Goal: Navigation & Orientation: Find specific page/section

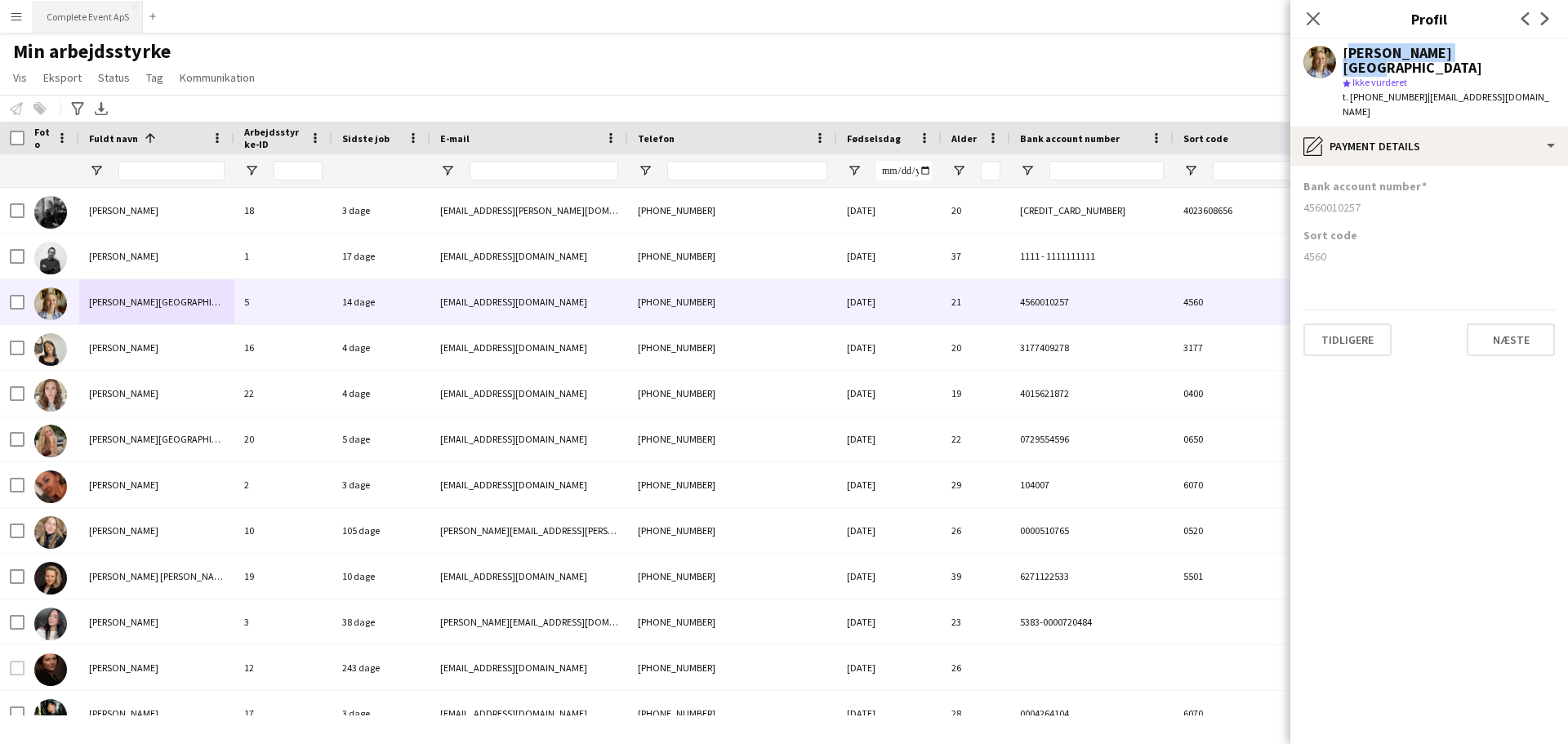
click at [82, 12] on button "Complete Event ApS Luk" at bounding box center [88, 16] width 109 height 32
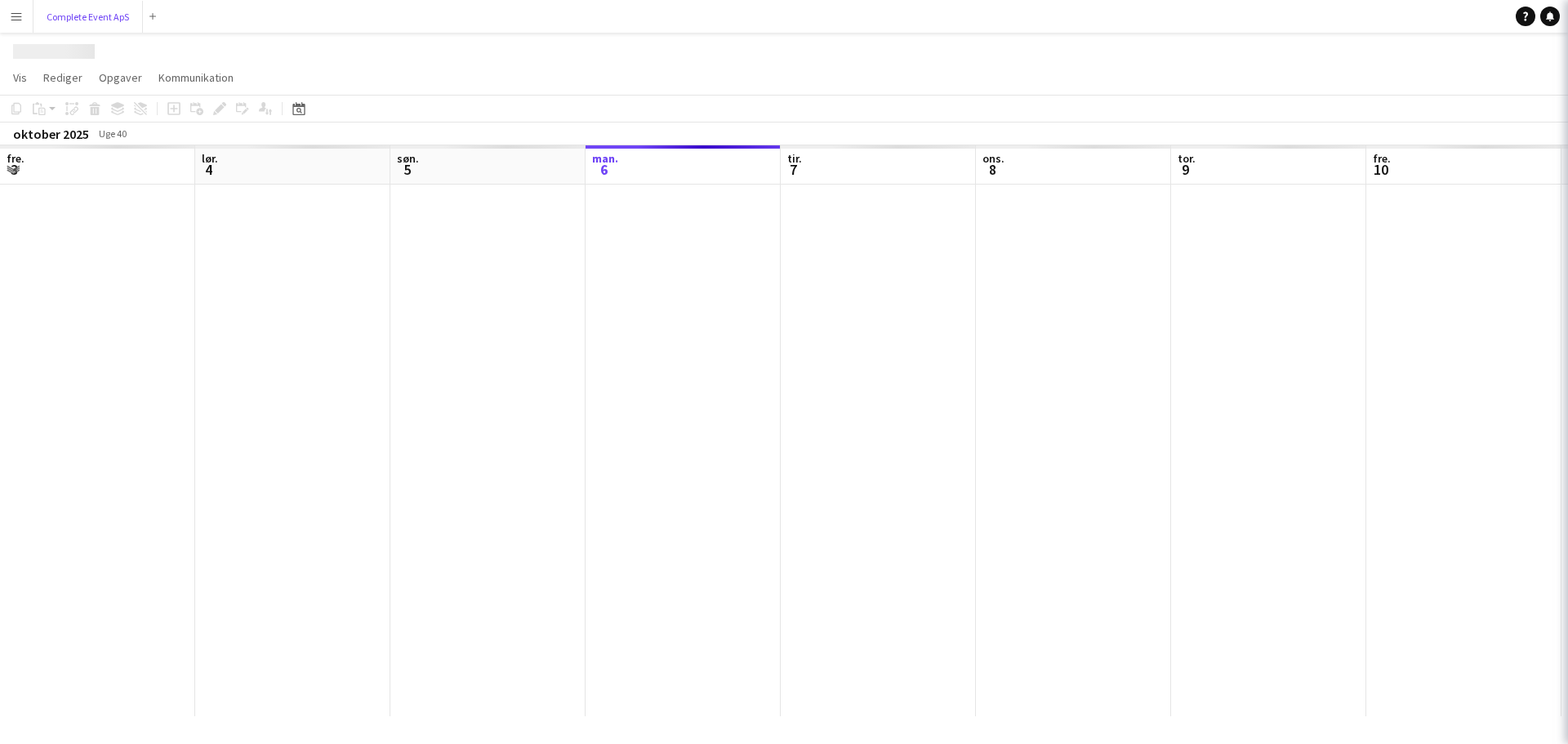
scroll to position [0, 391]
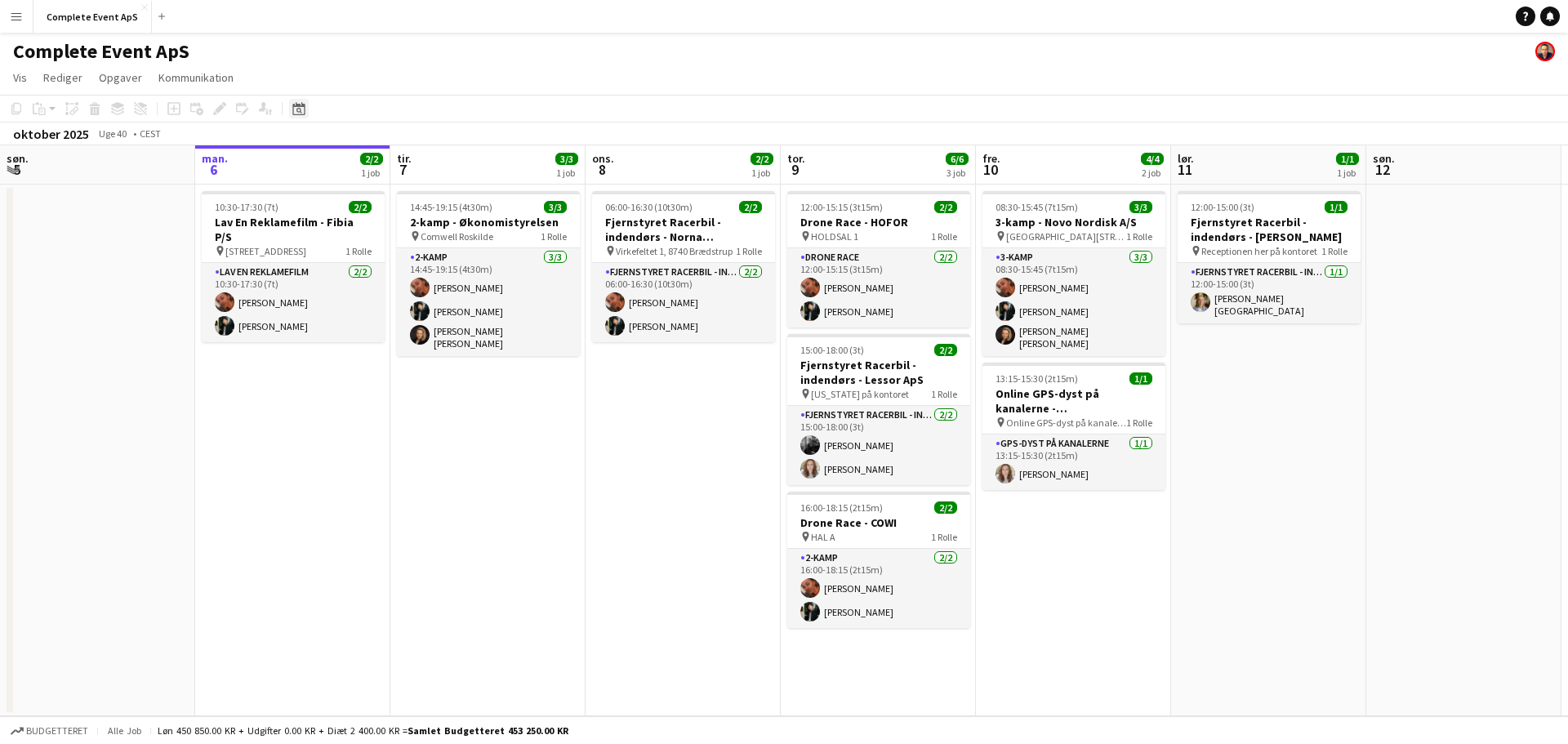
click at [300, 103] on icon "Datovælger" at bounding box center [299, 108] width 13 height 13
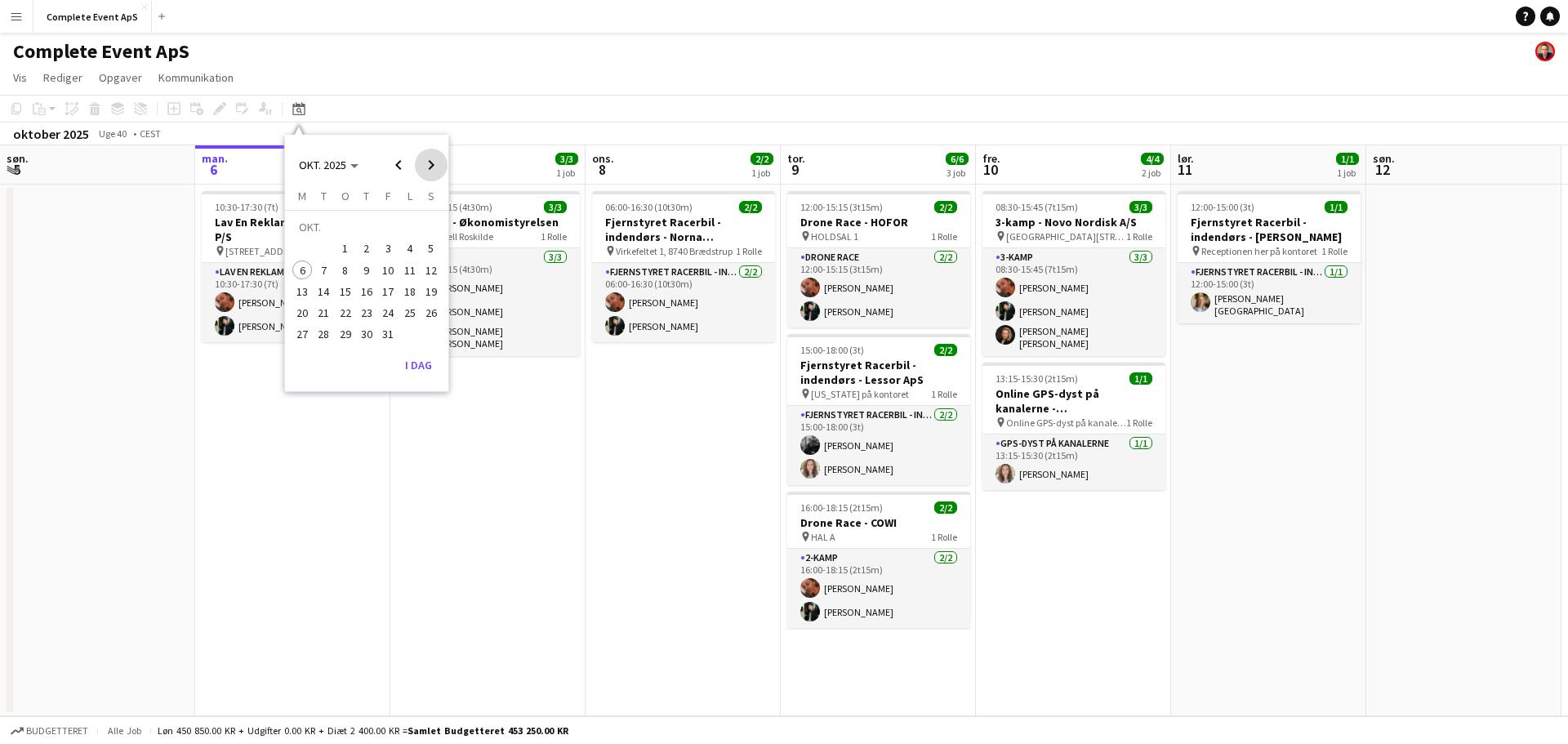
click at [434, 163] on span "Next month" at bounding box center [431, 165] width 33 height 33
click at [25, 76] on span "Vis" at bounding box center [19, 77] width 14 height 15
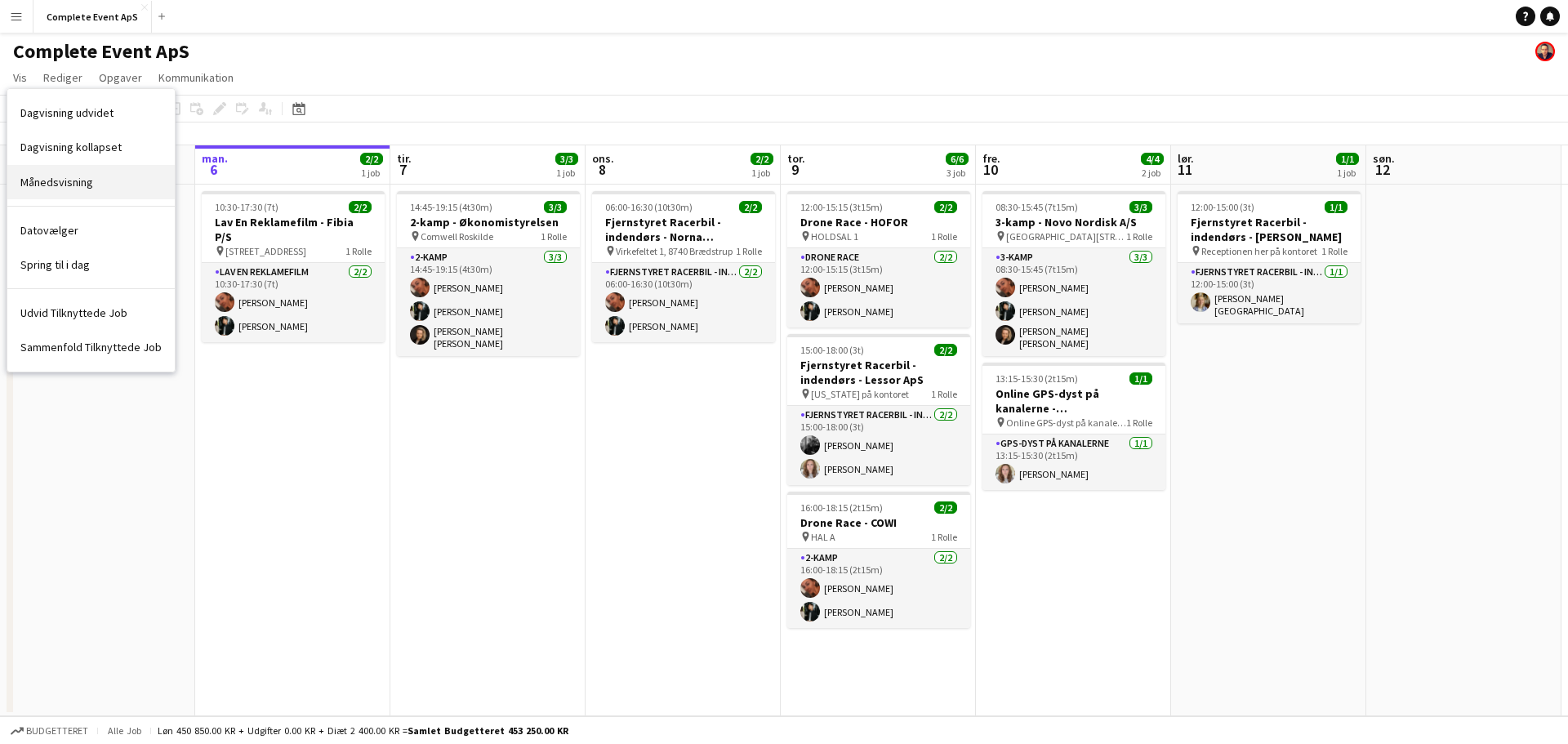
click at [56, 184] on span "Månedsvisning" at bounding box center [56, 182] width 73 height 15
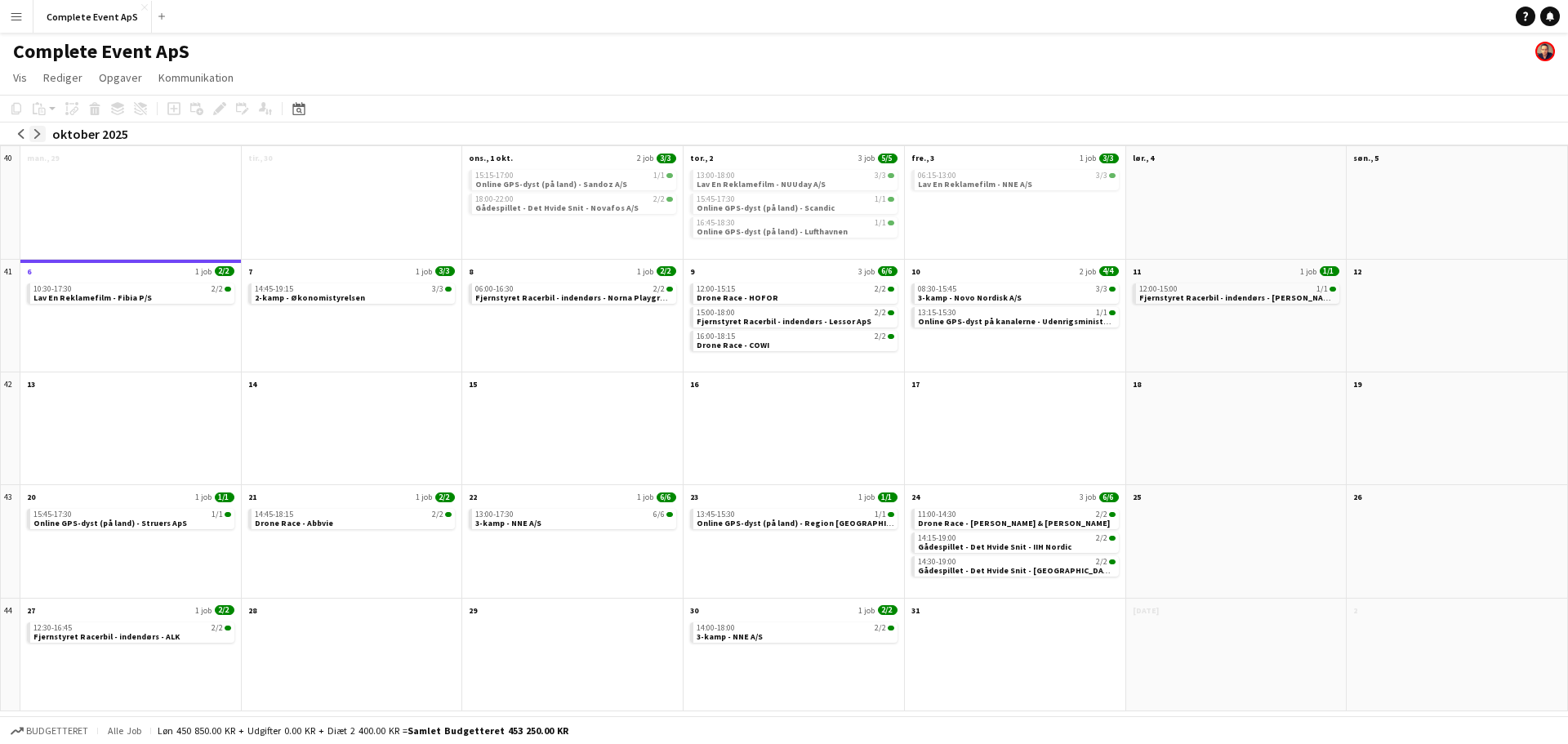
click at [36, 132] on app-icon "arrow-right" at bounding box center [37, 134] width 10 height 10
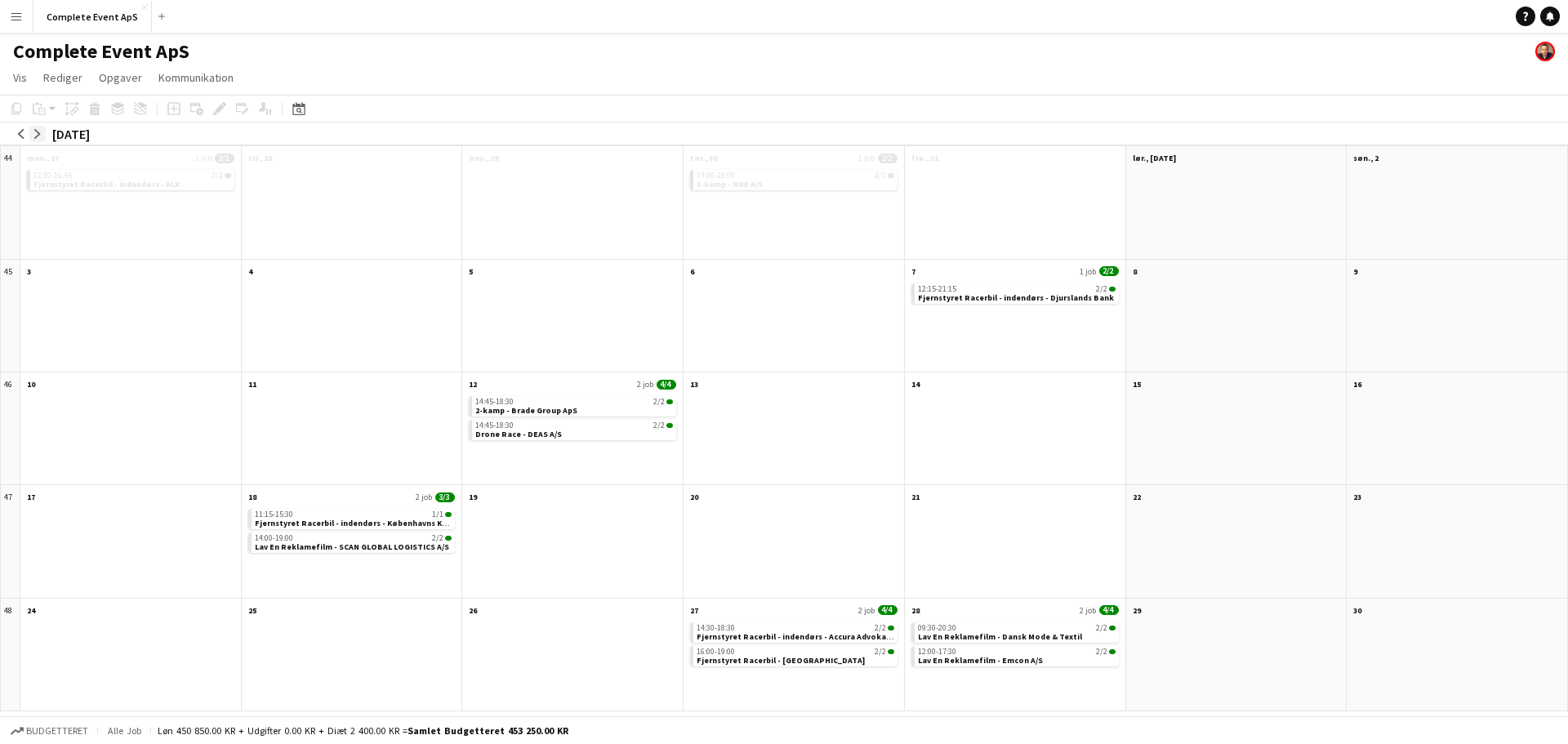
click at [36, 132] on app-icon "arrow-right" at bounding box center [37, 134] width 10 height 10
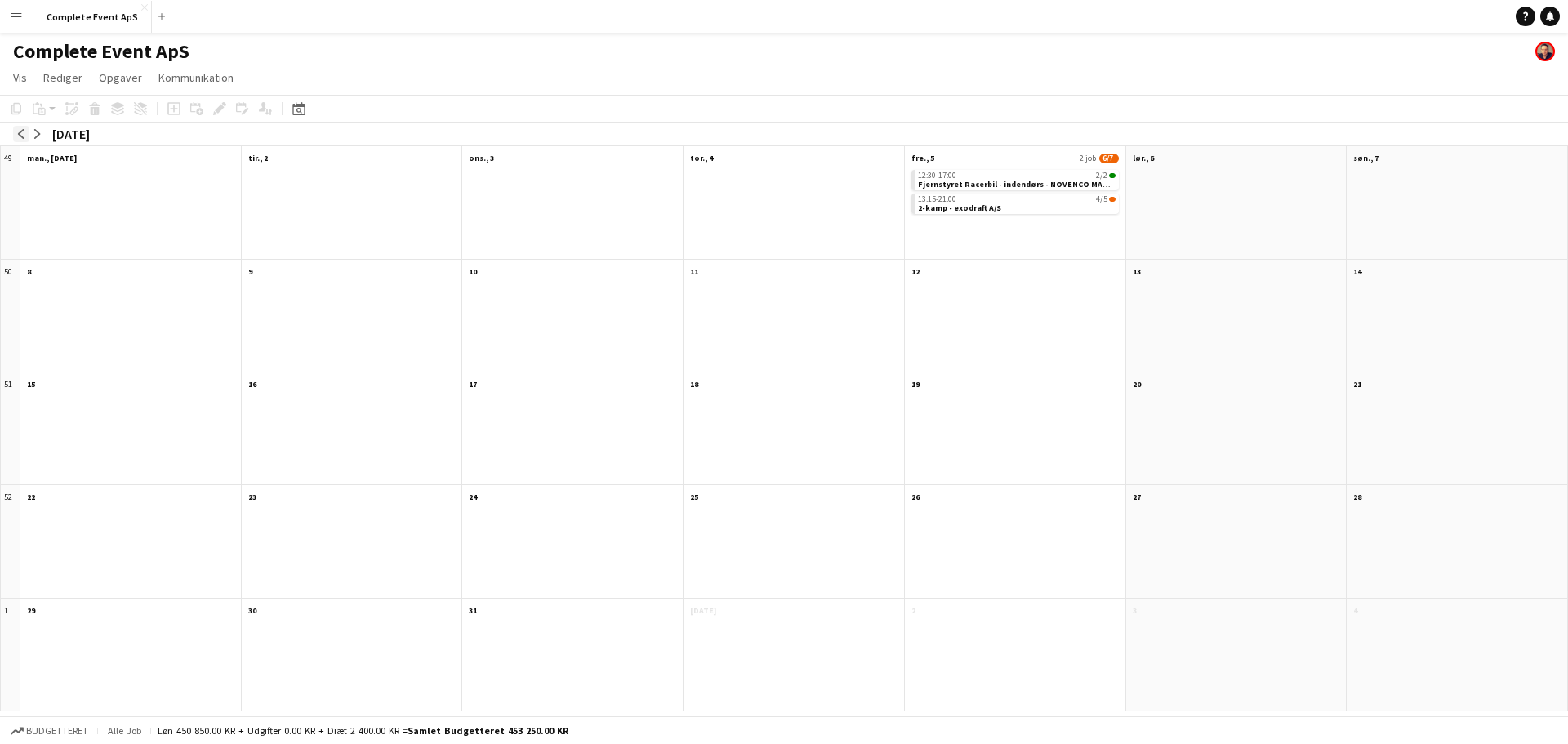
click at [21, 133] on app-icon "arrow-left" at bounding box center [21, 134] width 10 height 10
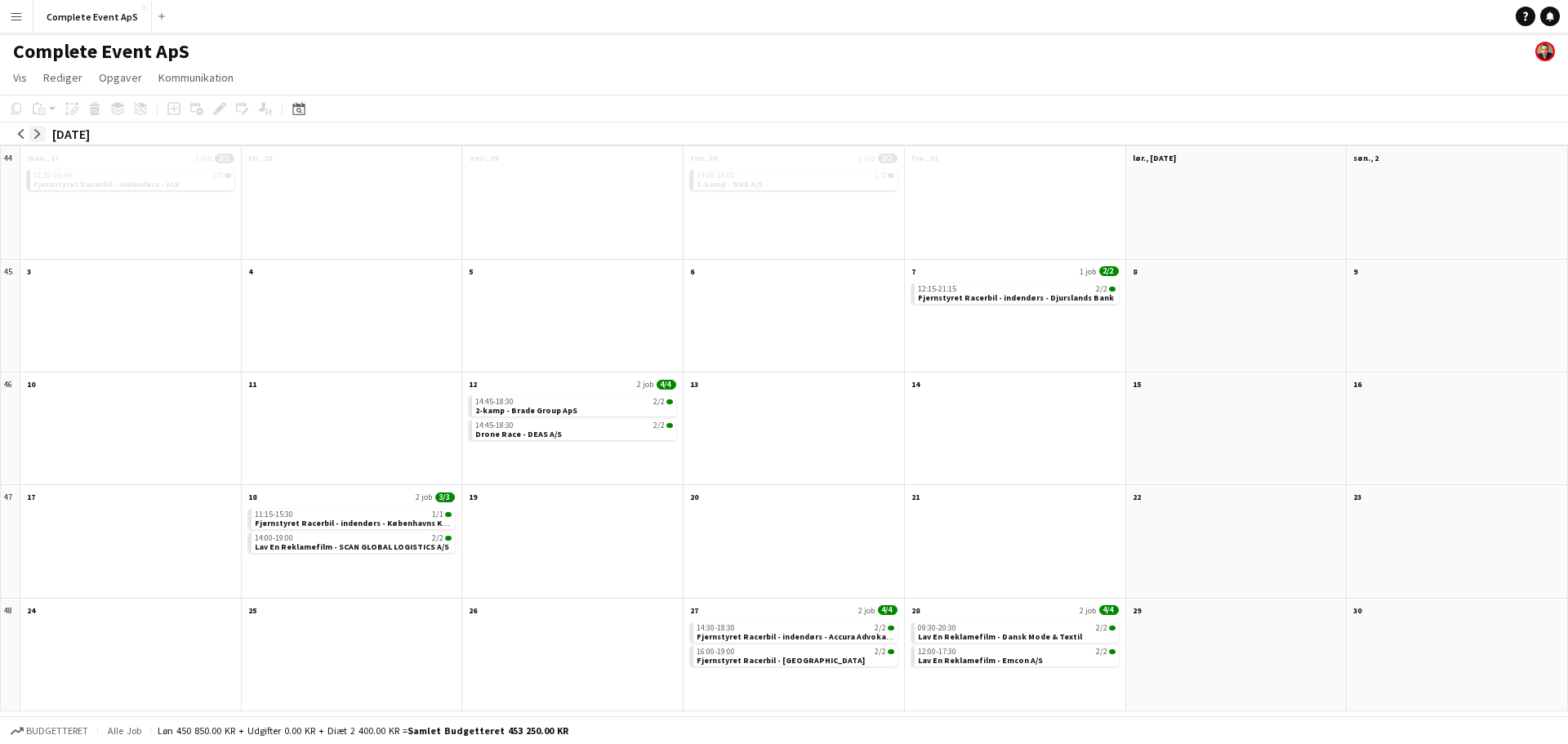
click at [36, 134] on app-icon "arrow-right" at bounding box center [37, 134] width 10 height 10
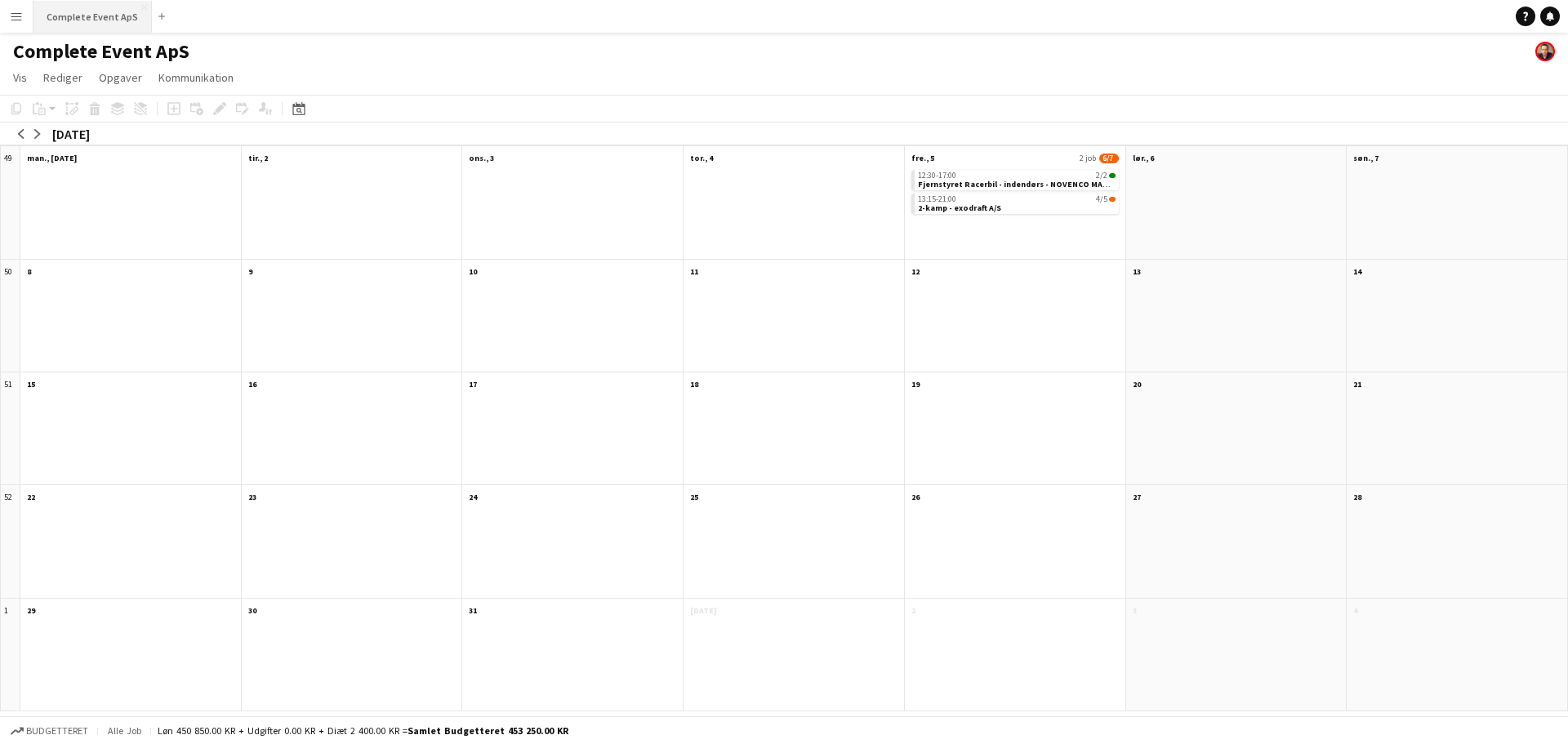
click at [80, 17] on button "Complete Event ApS Luk" at bounding box center [93, 16] width 118 height 32
